Goal: Task Accomplishment & Management: Use online tool/utility

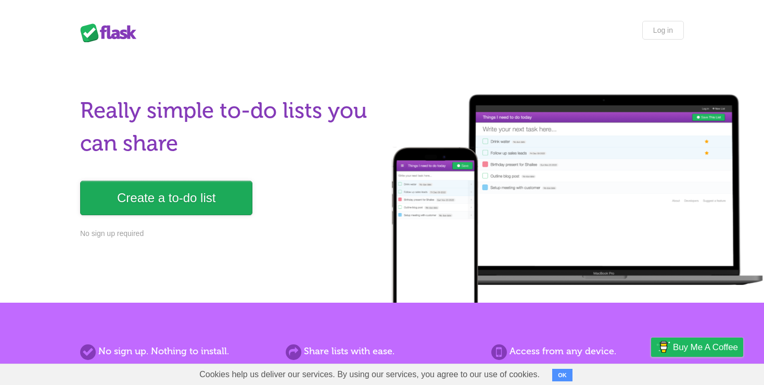
click at [228, 208] on link "Create a to-do list" at bounding box center [166, 198] width 172 height 34
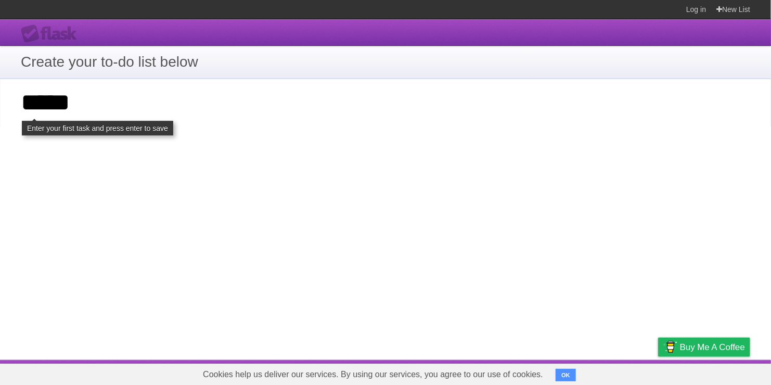
type input "*****"
click input "**********" at bounding box center [0, 0] width 0 height 0
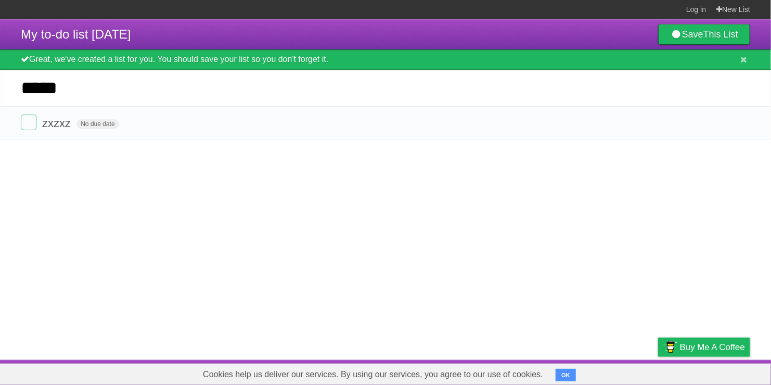
type input "******"
